Goal: Use online tool/utility: Utilize a website feature to perform a specific function

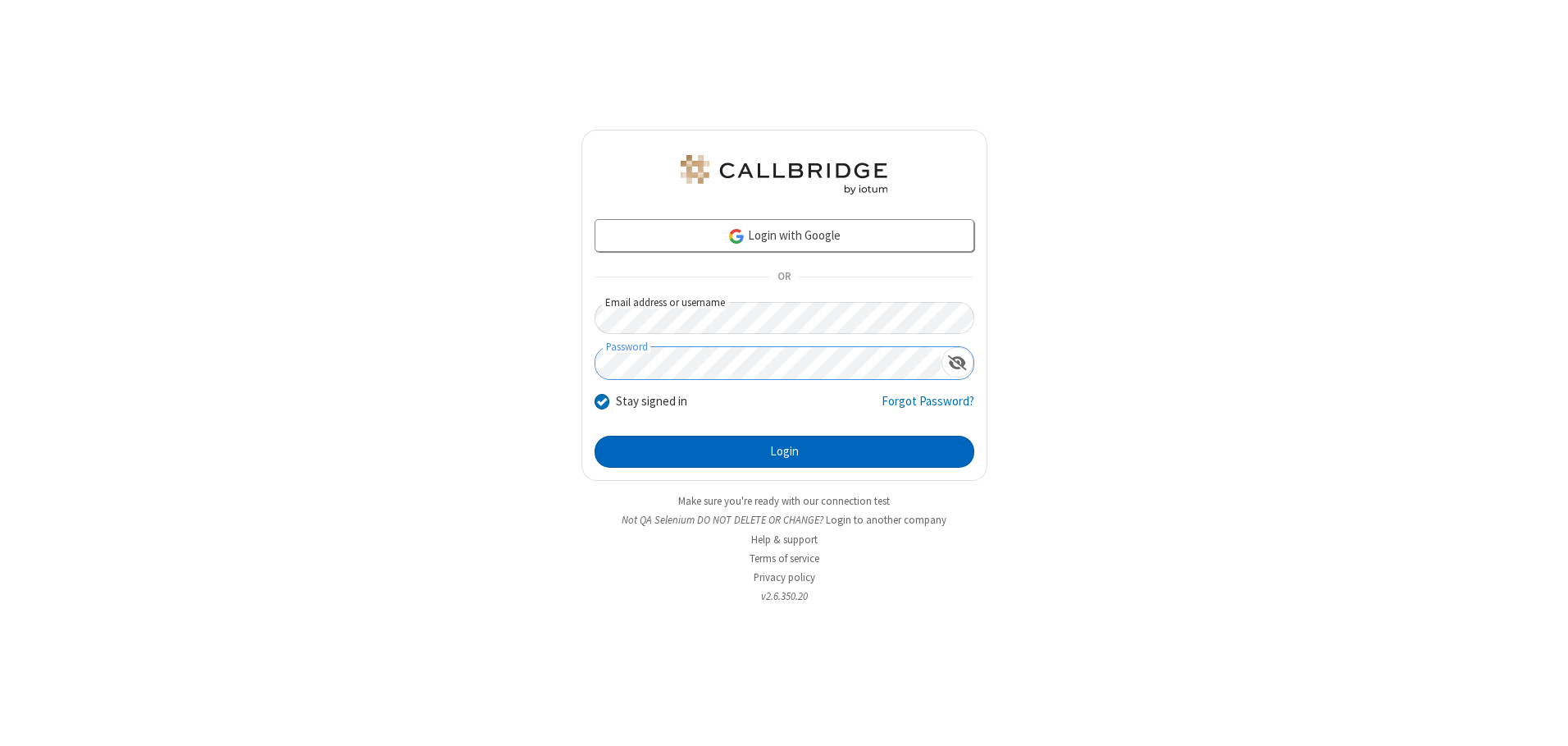
click at [784, 451] on button "Login" at bounding box center [784, 452] width 379 height 33
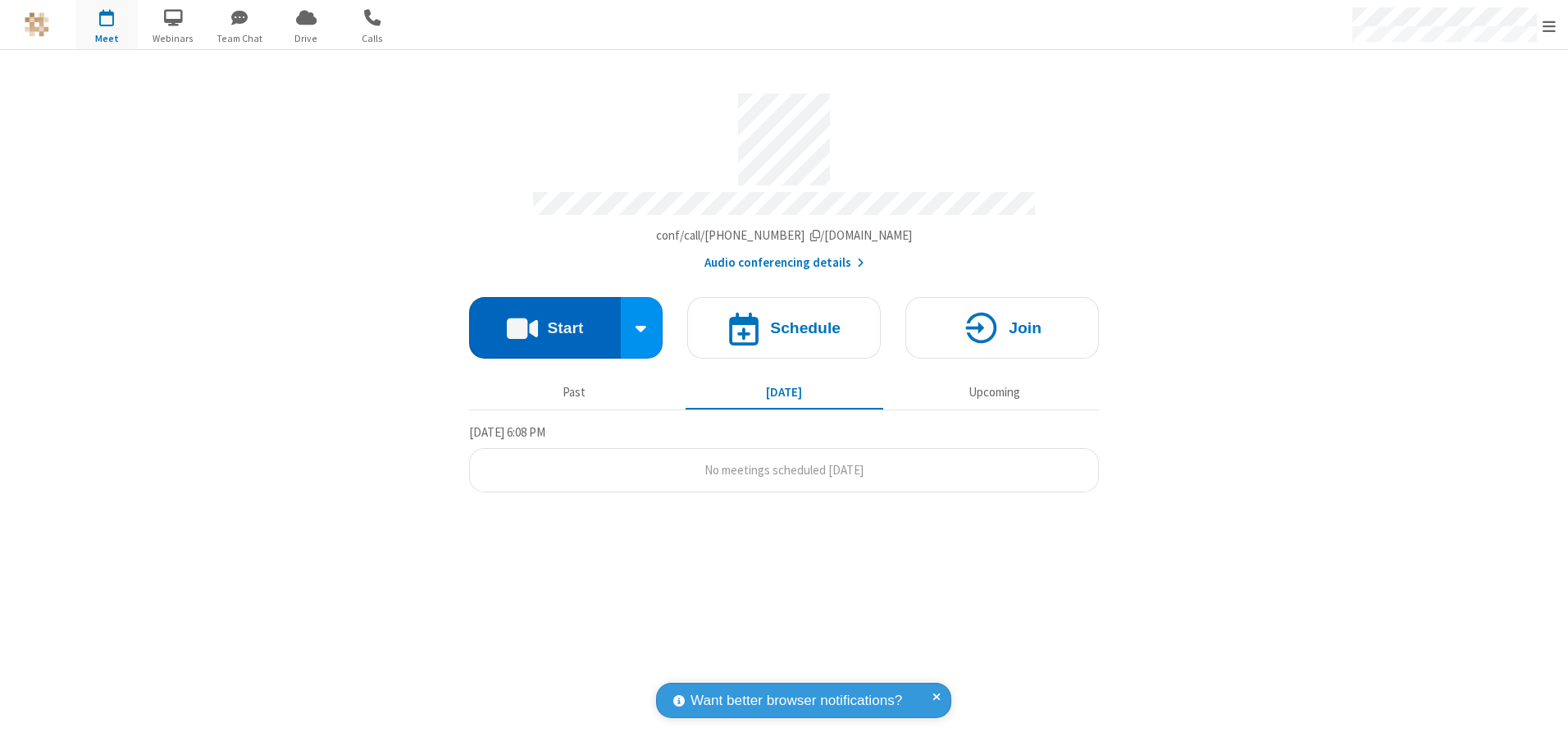
click at [545, 322] on button "Start" at bounding box center [545, 328] width 152 height 61
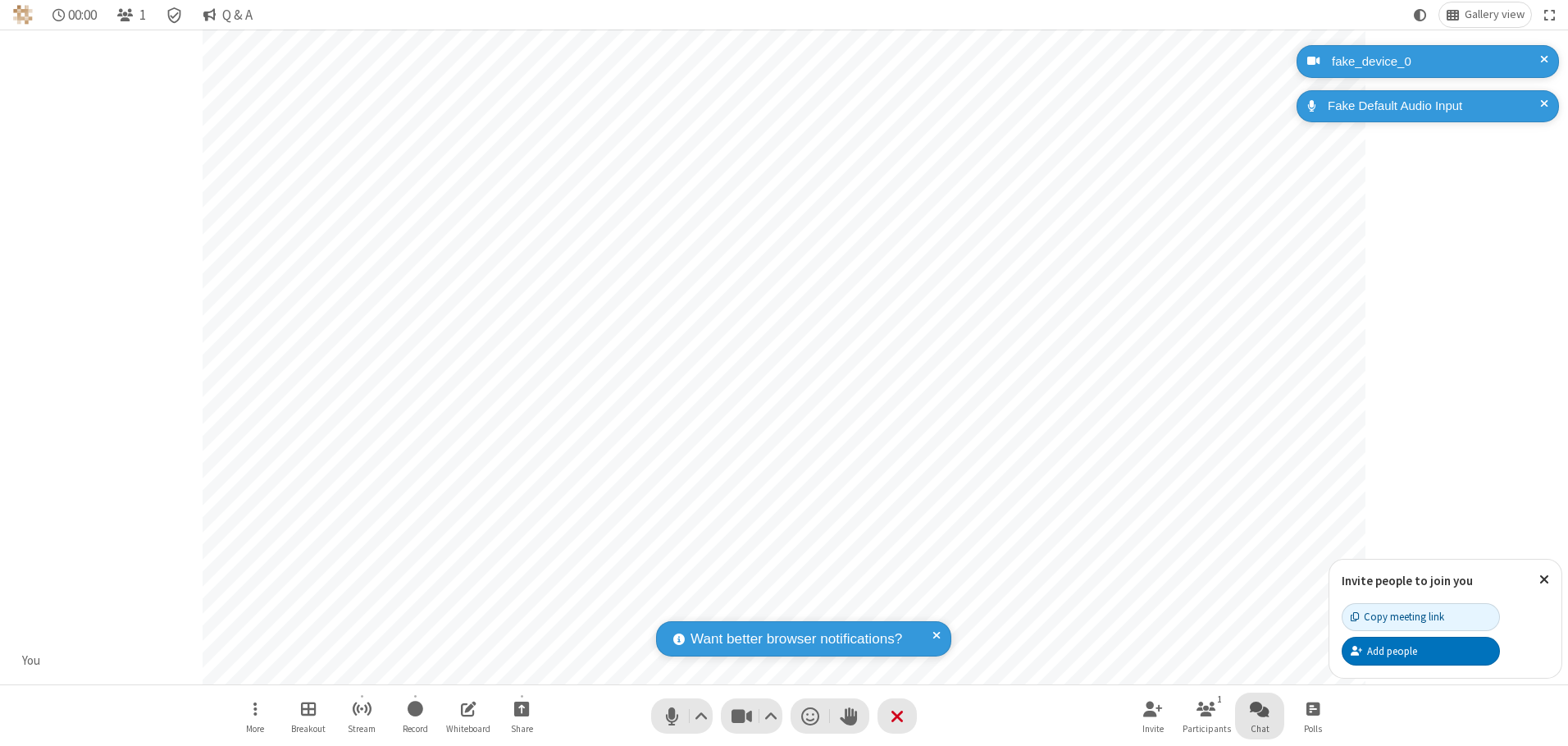
click at [1260, 708] on span "Open chat" at bounding box center [1260, 708] width 20 height 21
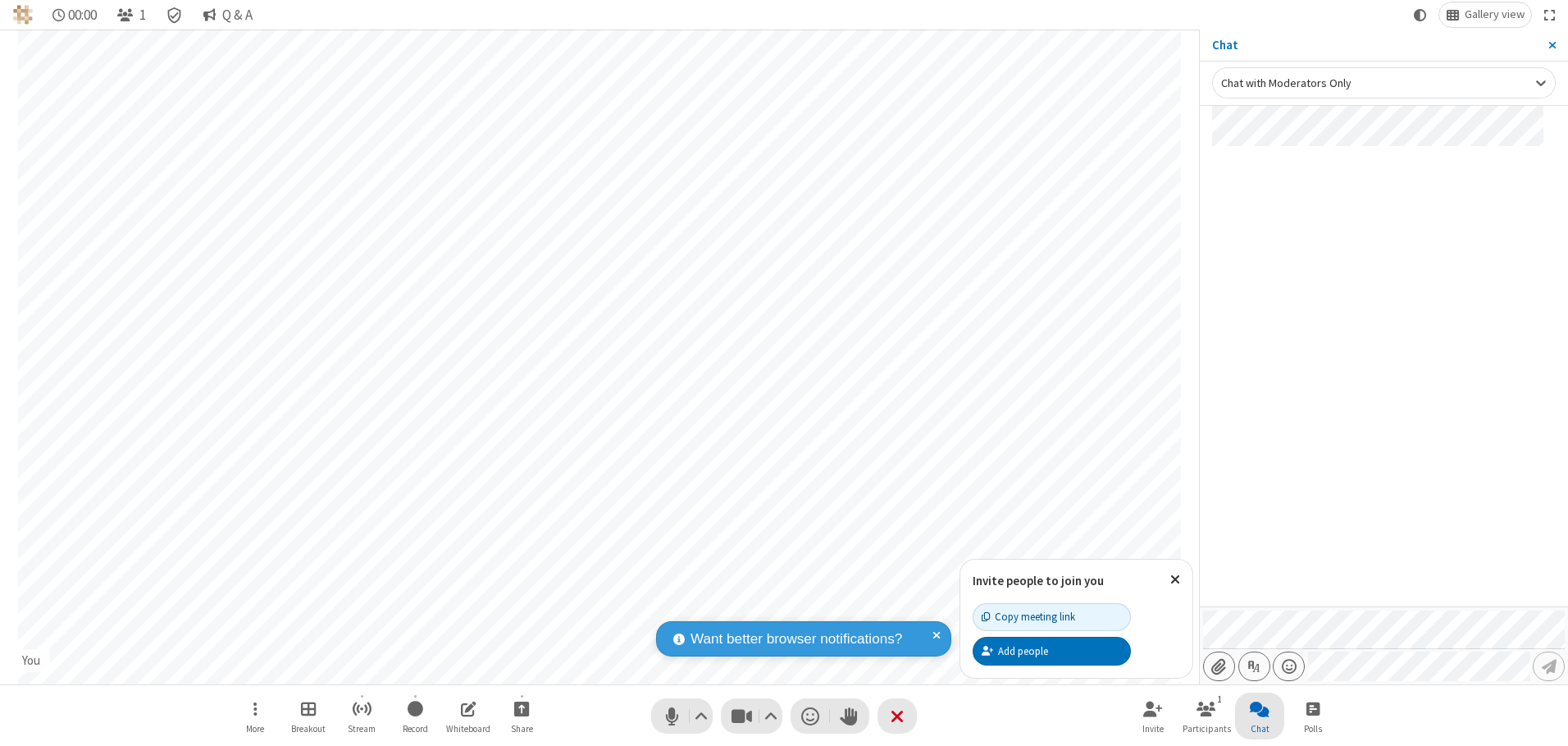
type input "C:\fakepath\doc_test.docx"
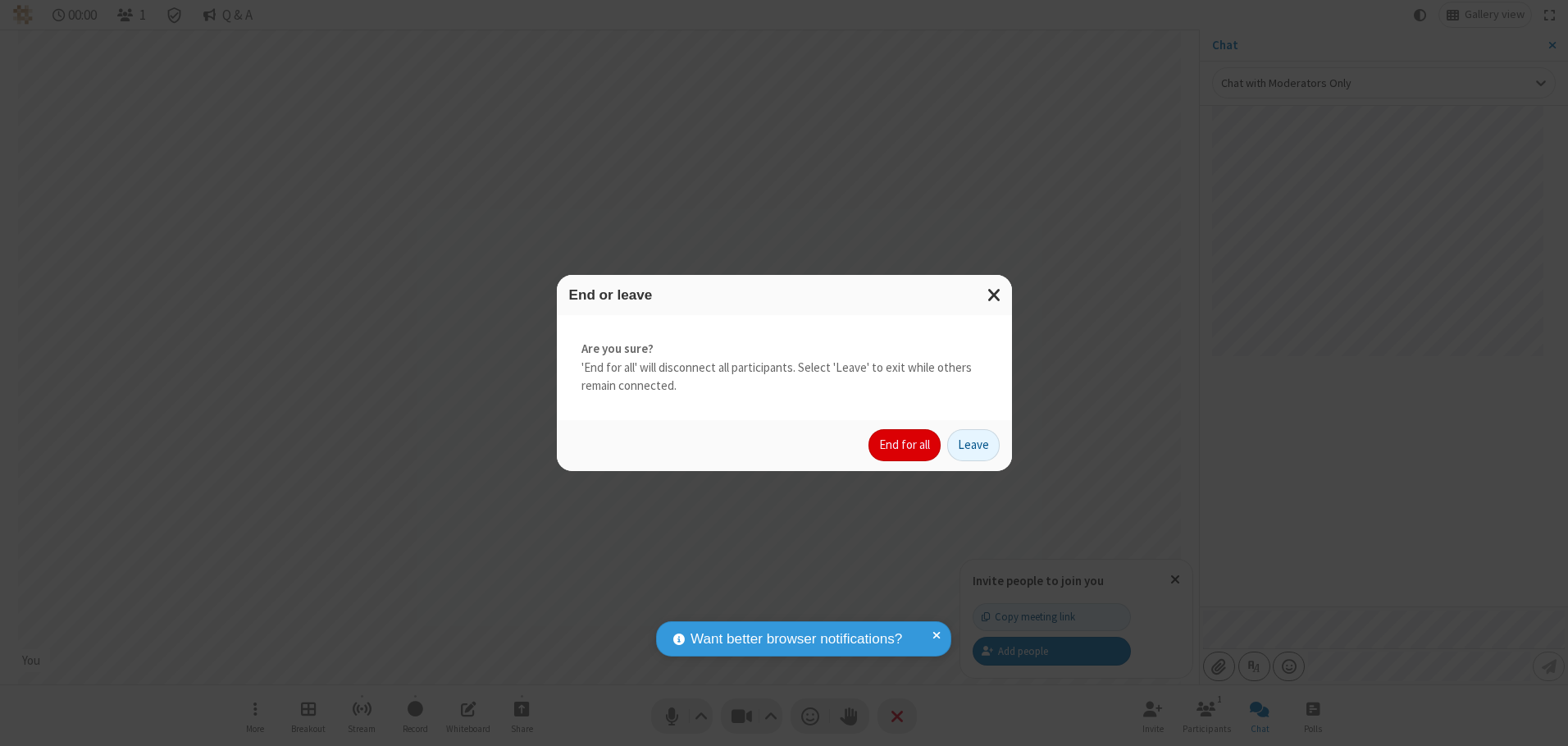
click at [905, 445] on button "End for all" at bounding box center [904, 445] width 72 height 33
